Goal: Task Accomplishment & Management: Use online tool/utility

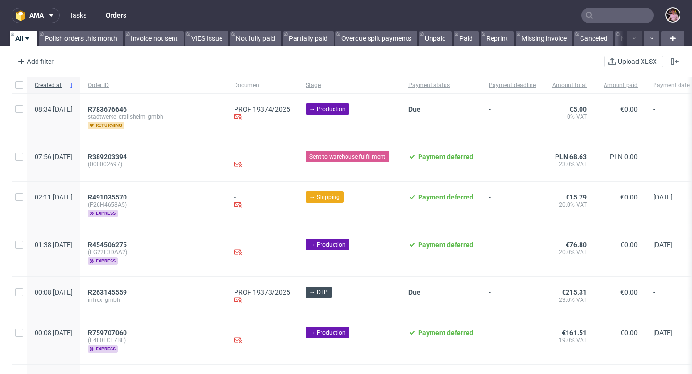
click at [82, 22] on link "Tasks" at bounding box center [77, 15] width 29 height 15
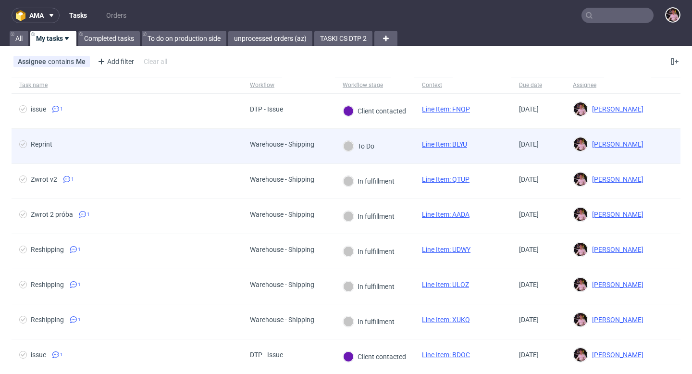
click at [304, 150] on span "Warehouse - Shipping" at bounding box center [282, 146] width 64 height 12
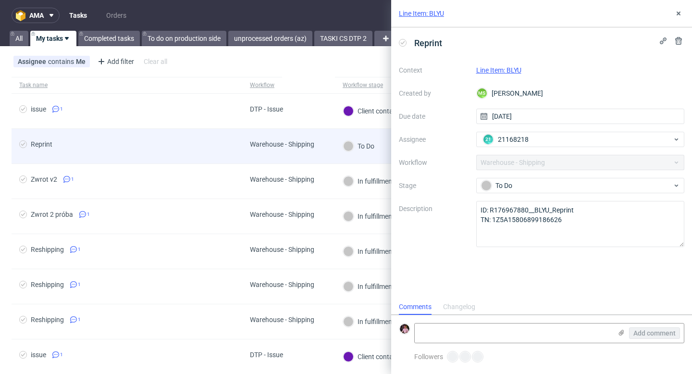
scroll to position [8, 0]
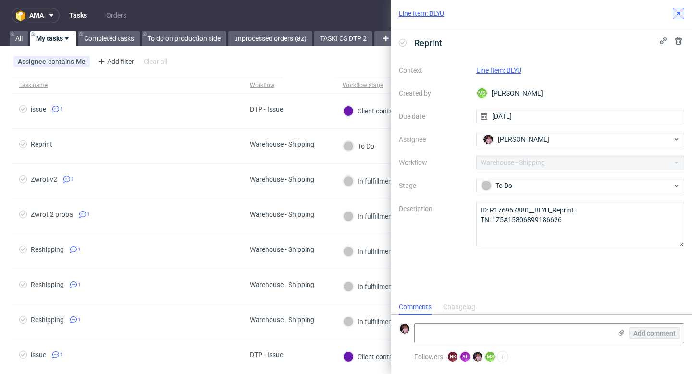
click at [676, 14] on icon at bounding box center [679, 14] width 8 height 8
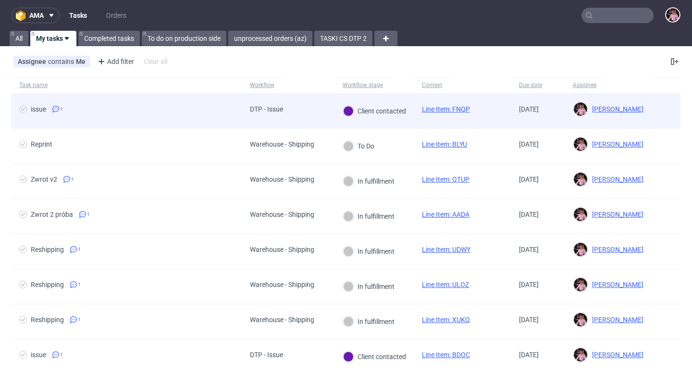
click at [292, 121] on div "DTP - Issue" at bounding box center [288, 111] width 93 height 35
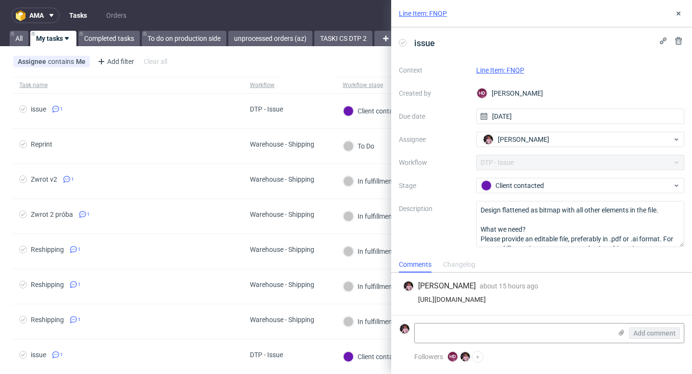
click at [686, 19] on div "Line Item: FNQP" at bounding box center [541, 13] width 301 height 27
click at [682, 16] on icon at bounding box center [679, 14] width 8 height 8
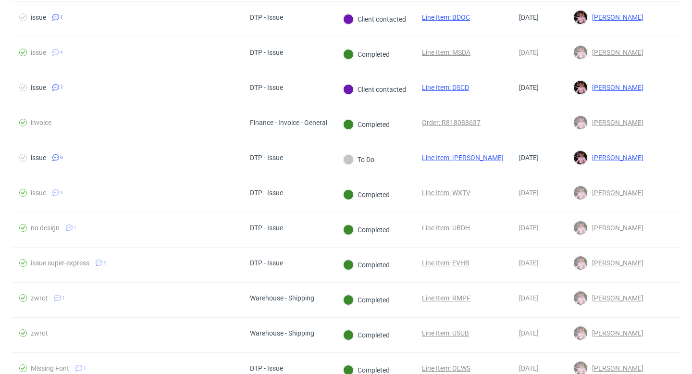
scroll to position [374, 0]
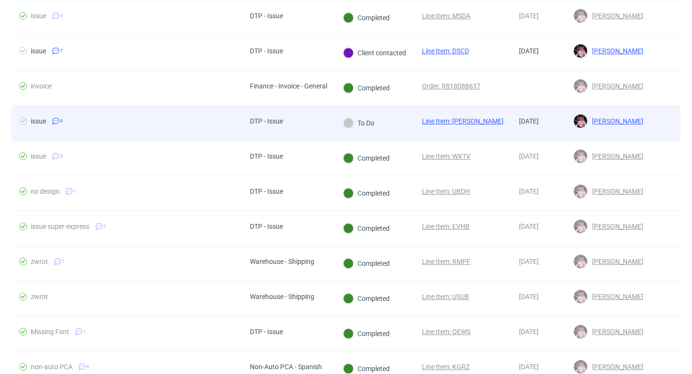
click at [312, 129] on div "DTP - Issue" at bounding box center [288, 123] width 93 height 35
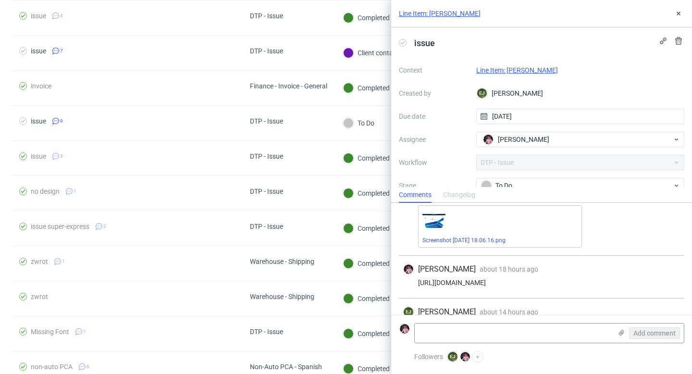
scroll to position [392, 0]
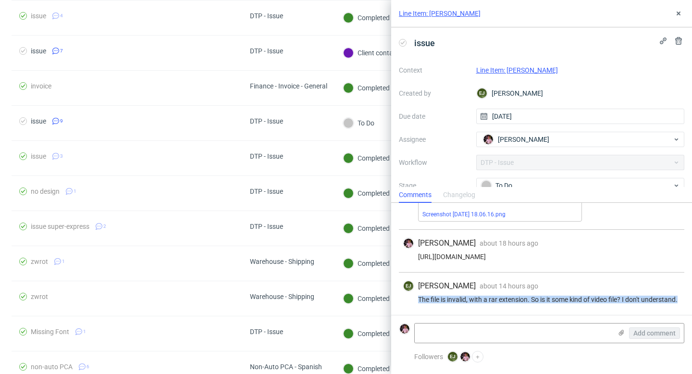
drag, startPoint x: 467, startPoint y: 300, endPoint x: 415, endPoint y: 293, distance: 52.5
click at [415, 296] on div "The file is invalid, with a rar extension. So is it some kind of video file? I …" at bounding box center [542, 300] width 278 height 8
copy div "The file is invalid, with a rar extension. So is it some kind of video file? I …"
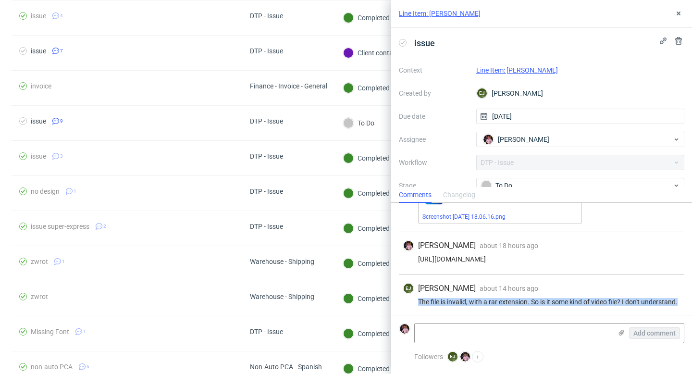
click at [502, 72] on link "Line Item: [PERSON_NAME]" at bounding box center [517, 70] width 82 height 8
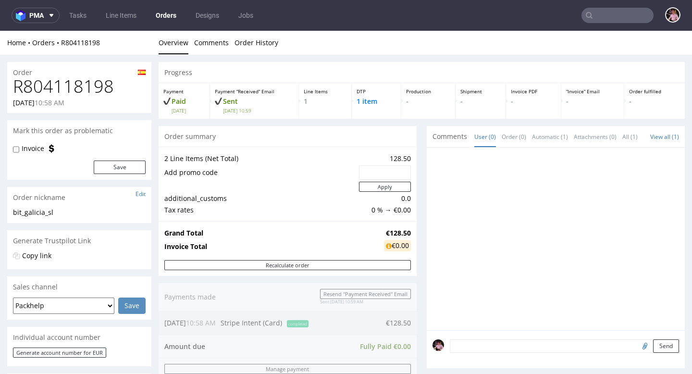
scroll to position [209, 0]
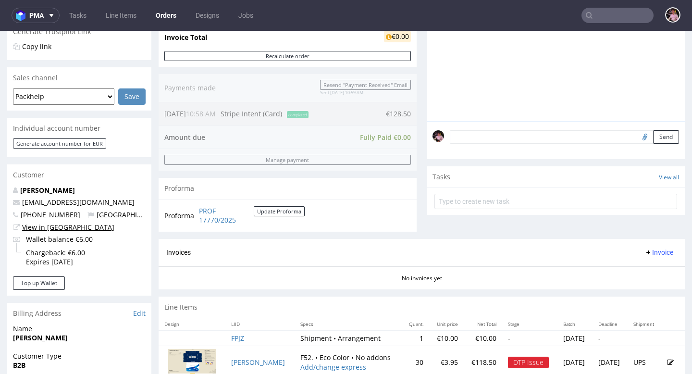
click at [62, 226] on link "View in Hubspot" at bounding box center [68, 226] width 92 height 9
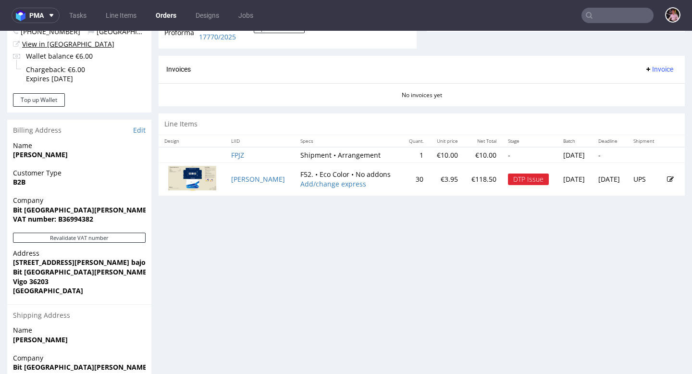
scroll to position [434, 0]
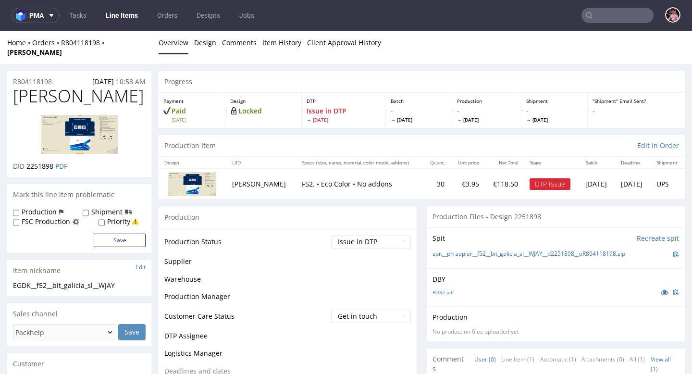
scroll to position [304, 0]
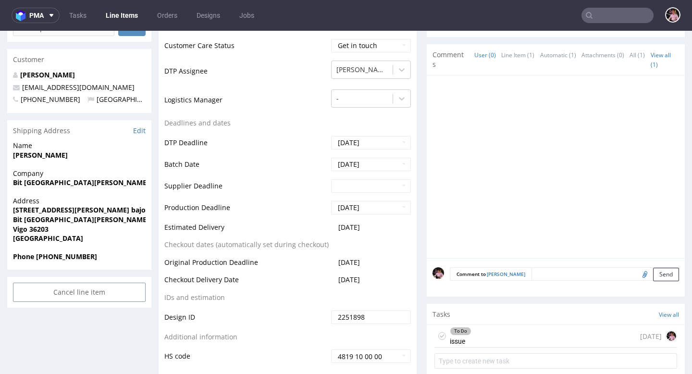
click at [515, 332] on div "To Do issue 16 days ago" at bounding box center [555, 336] width 243 height 23
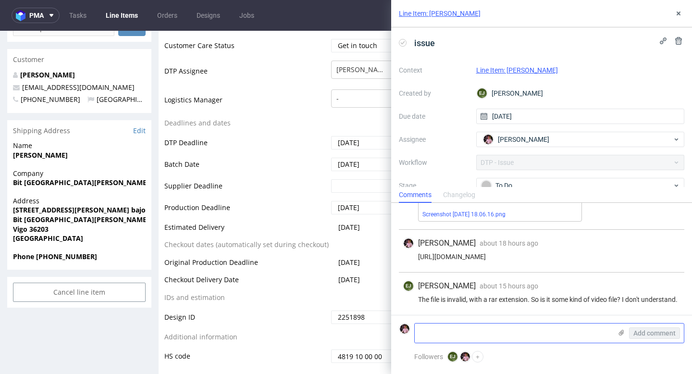
scroll to position [392, 0]
click at [495, 330] on textarea at bounding box center [513, 332] width 197 height 19
paste textarea "https://app-eu1.hubspot.com/contacts/25600958/record/0-5/223697428672"
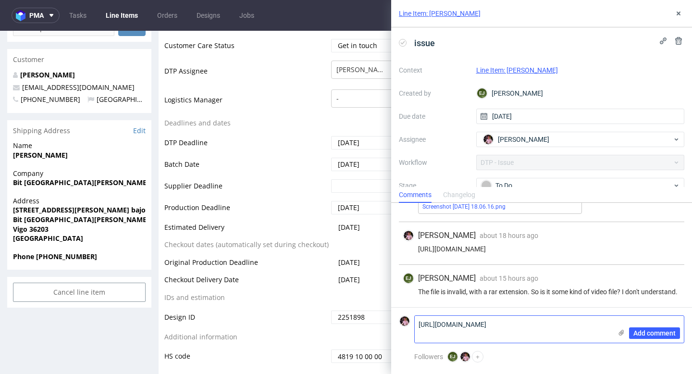
scroll to position [0, 0]
type textarea "https://app-eu1.hubspot.com/contacts/25600958/record/0-5/223697428672"
click at [652, 333] on span "Add comment" at bounding box center [654, 333] width 42 height 7
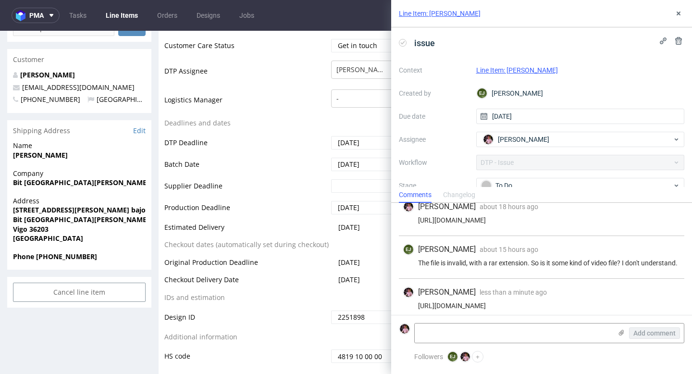
scroll to position [434, 0]
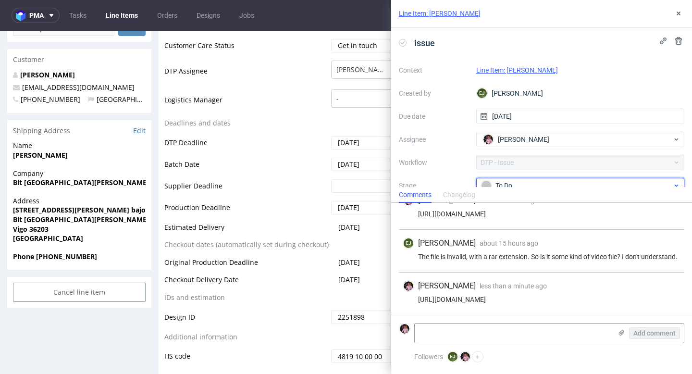
click at [526, 183] on div "To Do" at bounding box center [576, 185] width 191 height 11
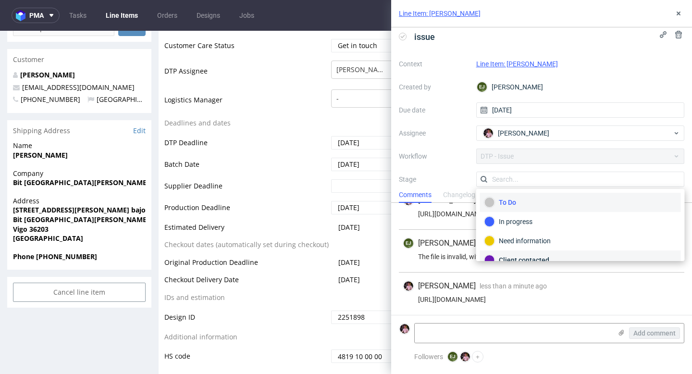
click at [524, 256] on div "Client contacted" at bounding box center [580, 260] width 192 height 11
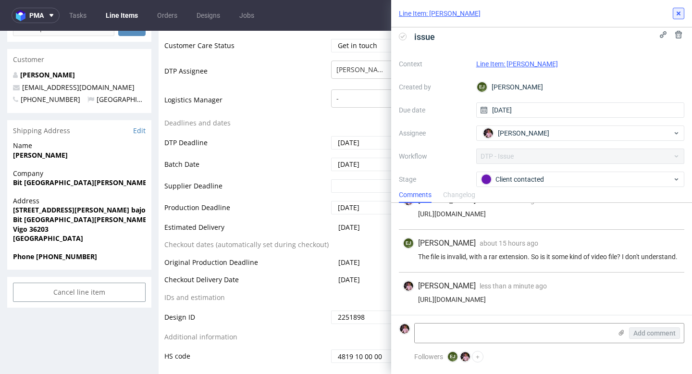
click at [678, 13] on use at bounding box center [679, 14] width 4 height 4
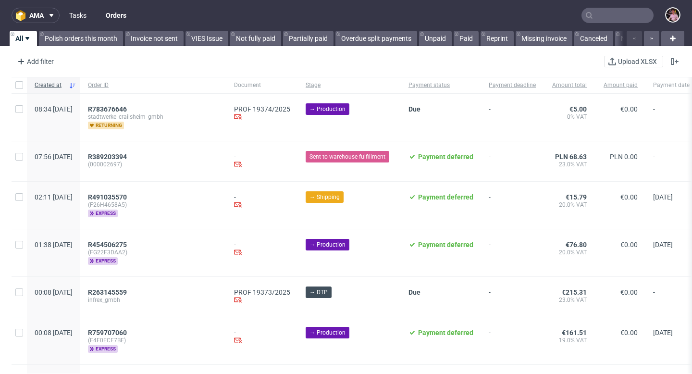
click at [82, 17] on link "Tasks" at bounding box center [77, 15] width 29 height 15
